Goal: Information Seeking & Learning: Learn about a topic

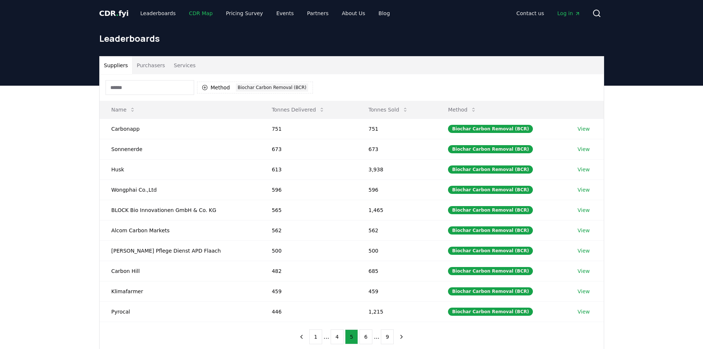
click at [199, 14] on link "CDR Map" at bounding box center [200, 13] width 35 height 13
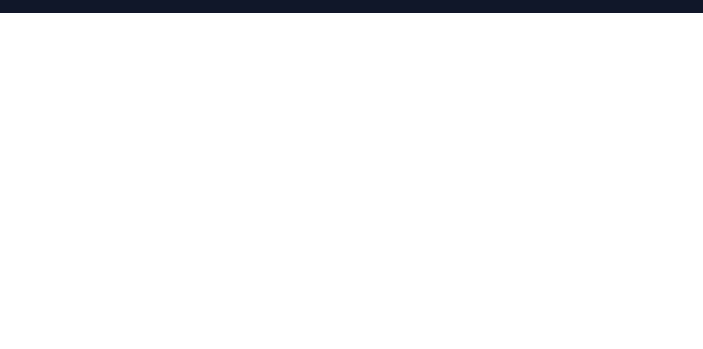
scroll to position [148, 0]
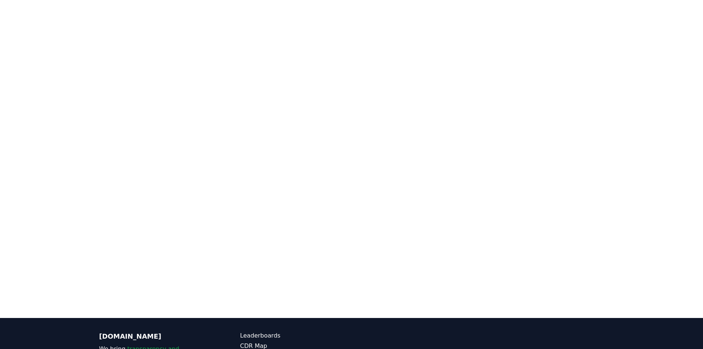
click at [38, 148] on div at bounding box center [351, 143] width 703 height 349
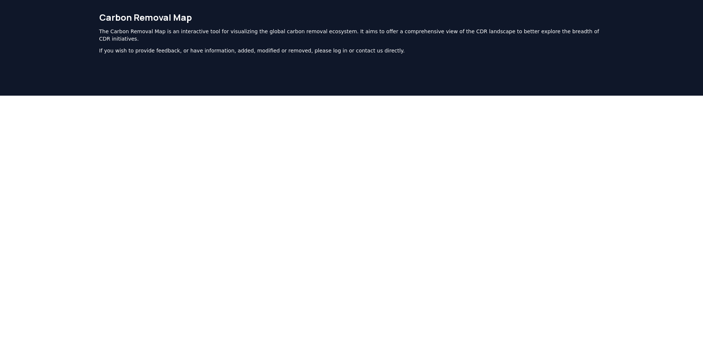
scroll to position [0, 0]
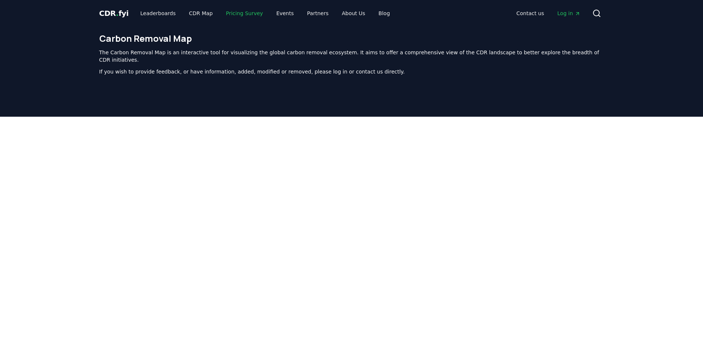
click at [229, 13] on link "Pricing Survey" at bounding box center [244, 13] width 49 height 13
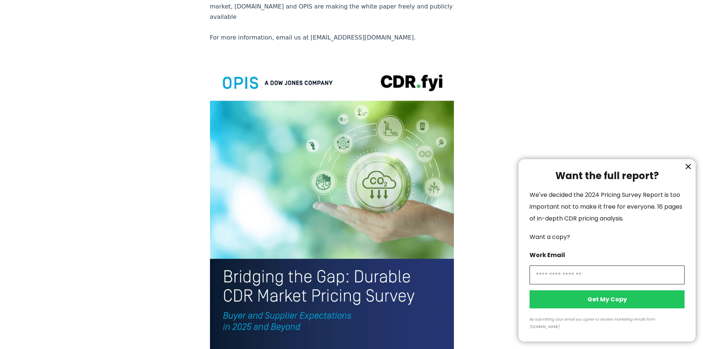
scroll to position [1497, 0]
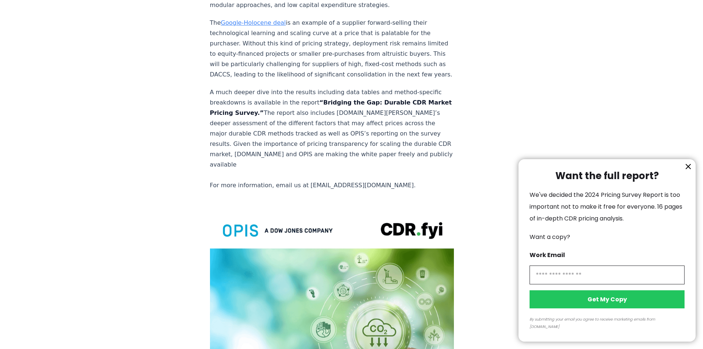
click at [21, 132] on div at bounding box center [351, 174] width 703 height 349
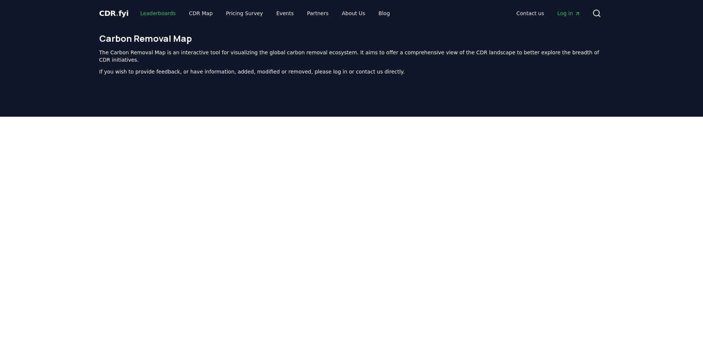
click at [157, 9] on link "Leaderboards" at bounding box center [157, 13] width 47 height 13
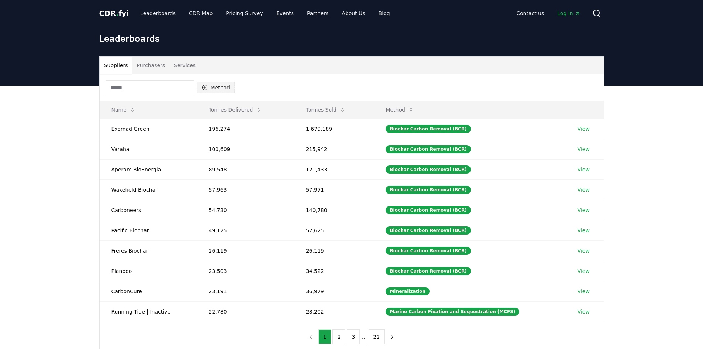
click at [215, 89] on button "Method" at bounding box center [216, 88] width 38 height 12
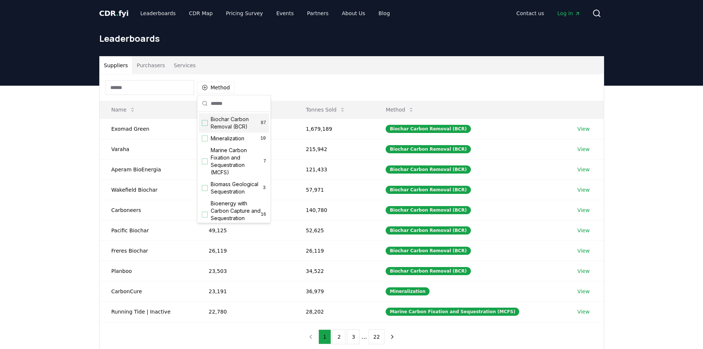
click at [234, 124] on span "Biochar Carbon Removal (BCR)" at bounding box center [236, 123] width 50 height 15
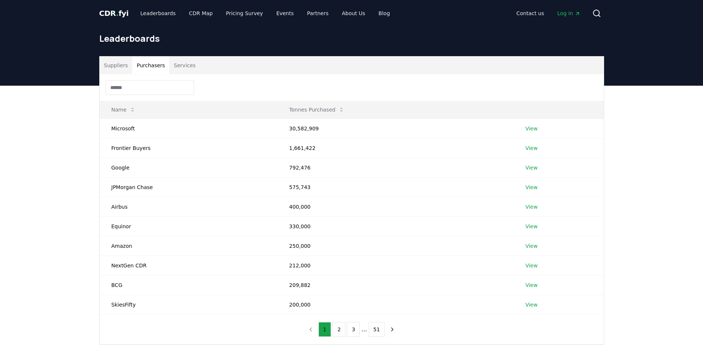
click at [141, 65] on button "Purchasers" at bounding box center [150, 65] width 37 height 18
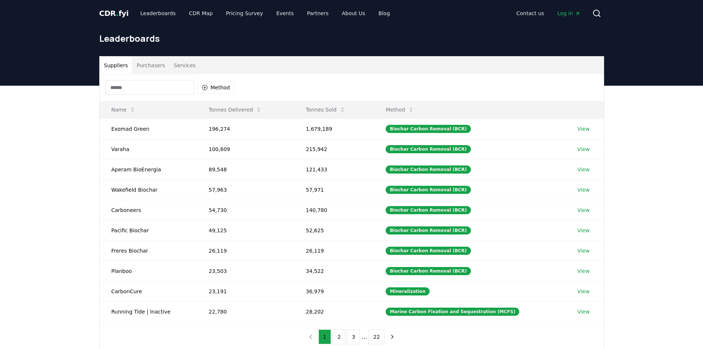
click at [124, 66] on button "Suppliers" at bounding box center [116, 65] width 33 height 18
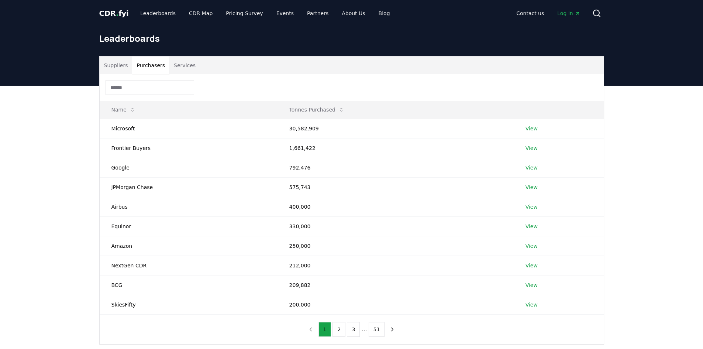
click at [141, 66] on button "Purchasers" at bounding box center [150, 65] width 37 height 18
click at [179, 66] on button "Services" at bounding box center [184, 65] width 31 height 18
